Goal: Transaction & Acquisition: Purchase product/service

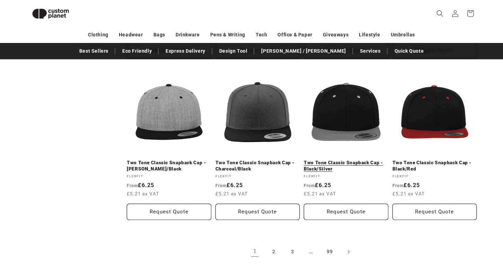
scroll to position [751, 0]
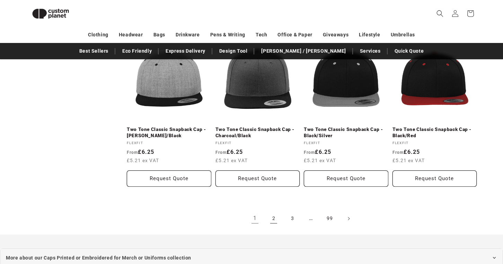
click at [274, 217] on link "2" at bounding box center [273, 218] width 15 height 15
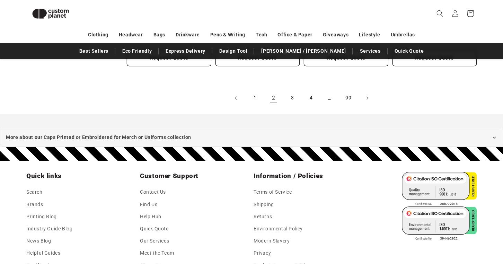
scroll to position [866, 0]
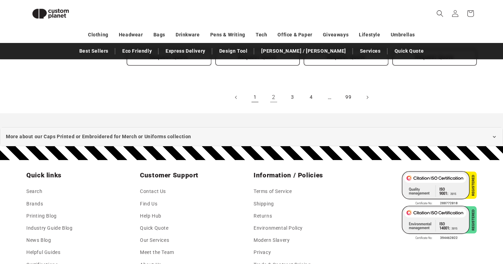
click at [255, 96] on link "1" at bounding box center [254, 97] width 15 height 15
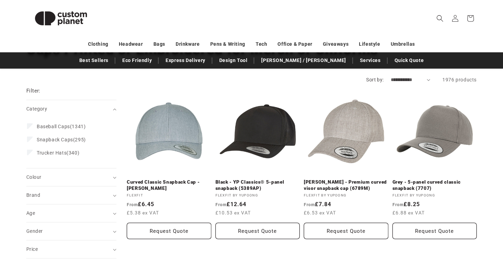
scroll to position [63, 0]
click at [34, 127] on label "Baseball Caps (1341) Baseball Caps (1341 products)" at bounding box center [69, 125] width 84 height 13
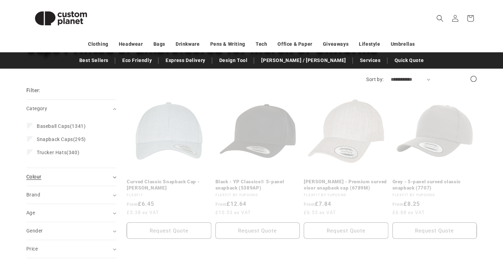
click at [103, 178] on div "Colour (0)" at bounding box center [68, 176] width 84 height 7
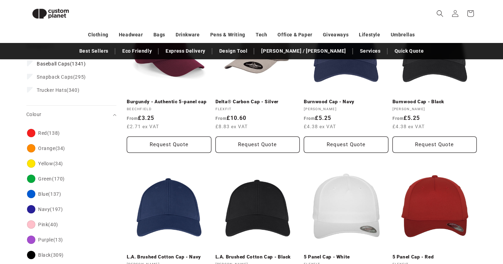
scroll to position [149, 0]
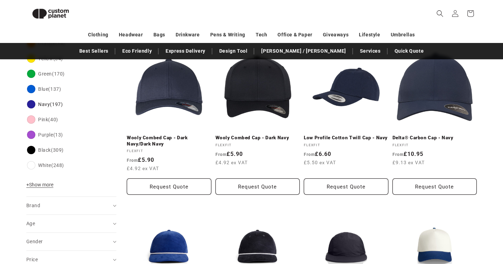
scroll to position [253, 0]
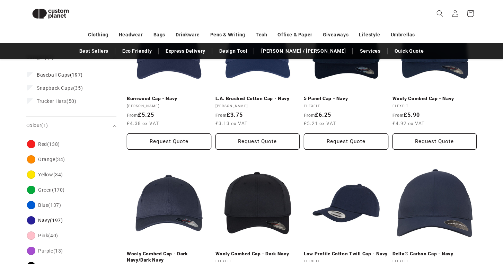
scroll to position [253, 0]
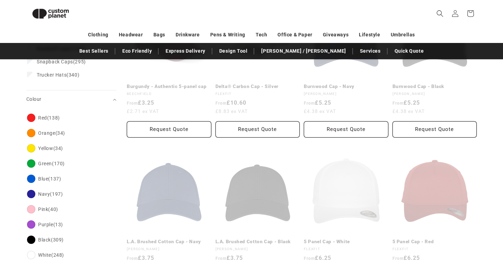
scroll to position [63, 0]
